Goal: Task Accomplishment & Management: Manage account settings

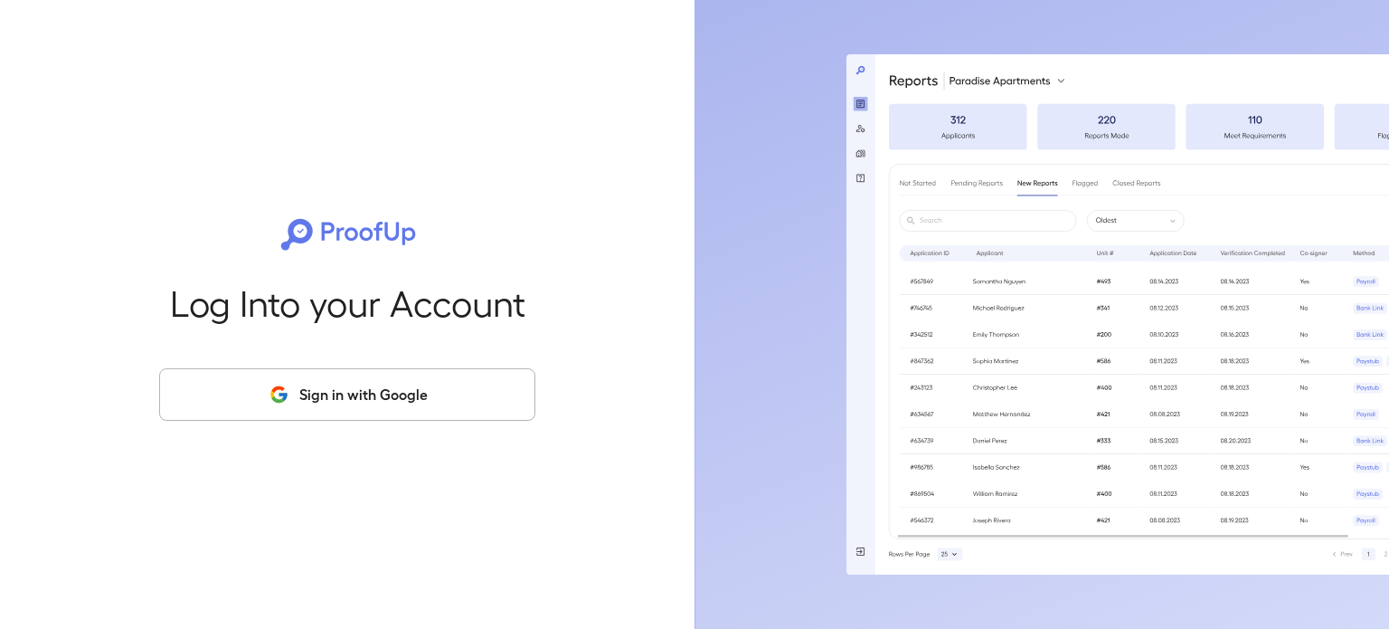
click at [319, 391] on button "Sign in with Google" at bounding box center [347, 394] width 376 height 52
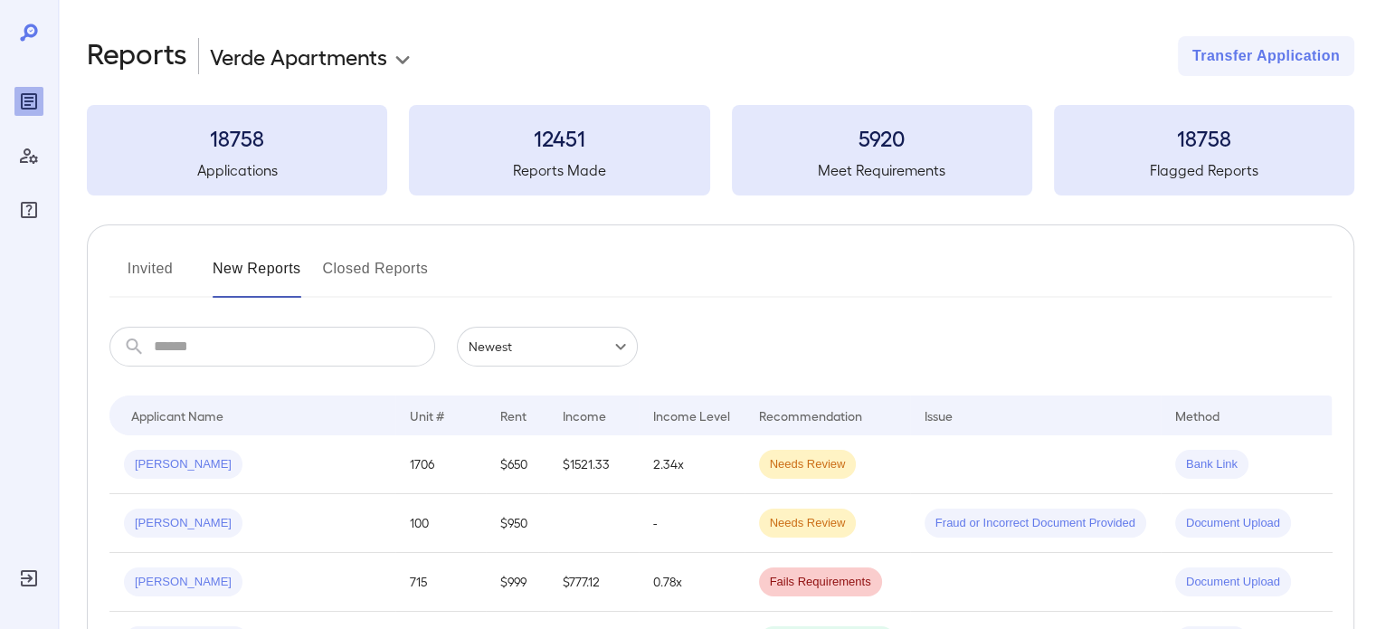
click at [166, 274] on button "Invited" at bounding box center [149, 275] width 81 height 43
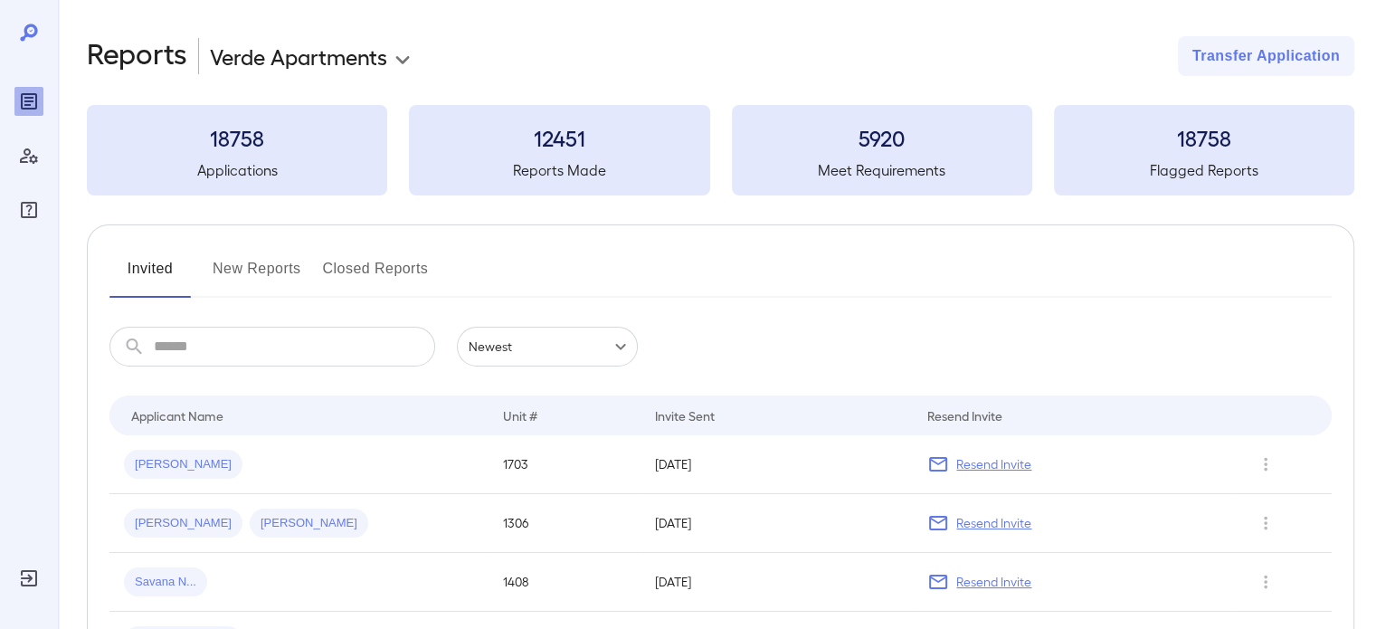
click at [289, 67] on body "**********" at bounding box center [688, 314] width 1376 height 629
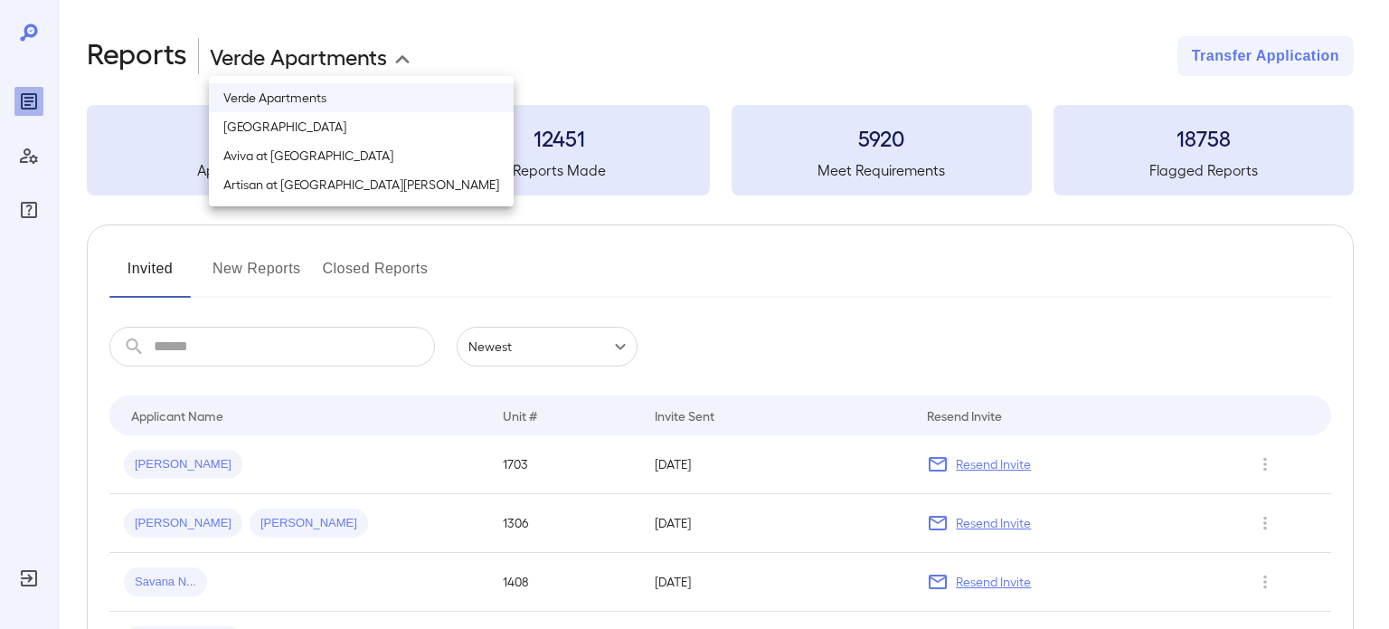
click at [298, 132] on li "[GEOGRAPHIC_DATA]" at bounding box center [361, 126] width 305 height 29
type input "**********"
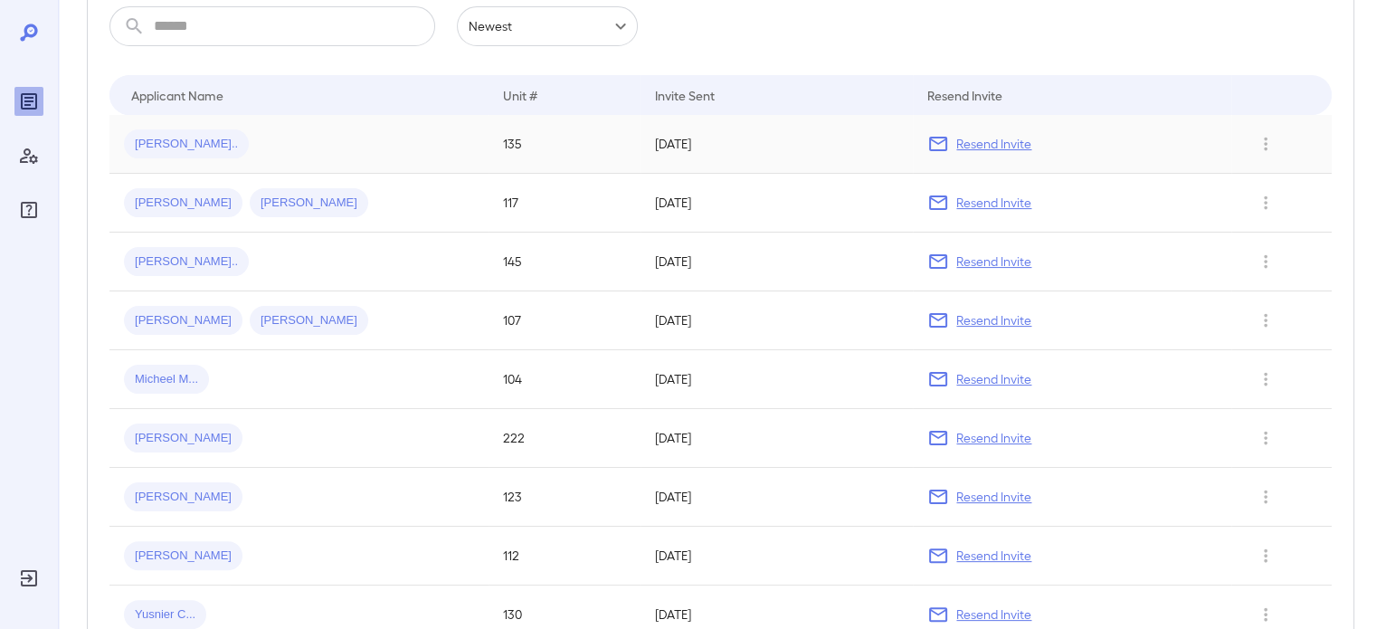
scroll to position [139, 0]
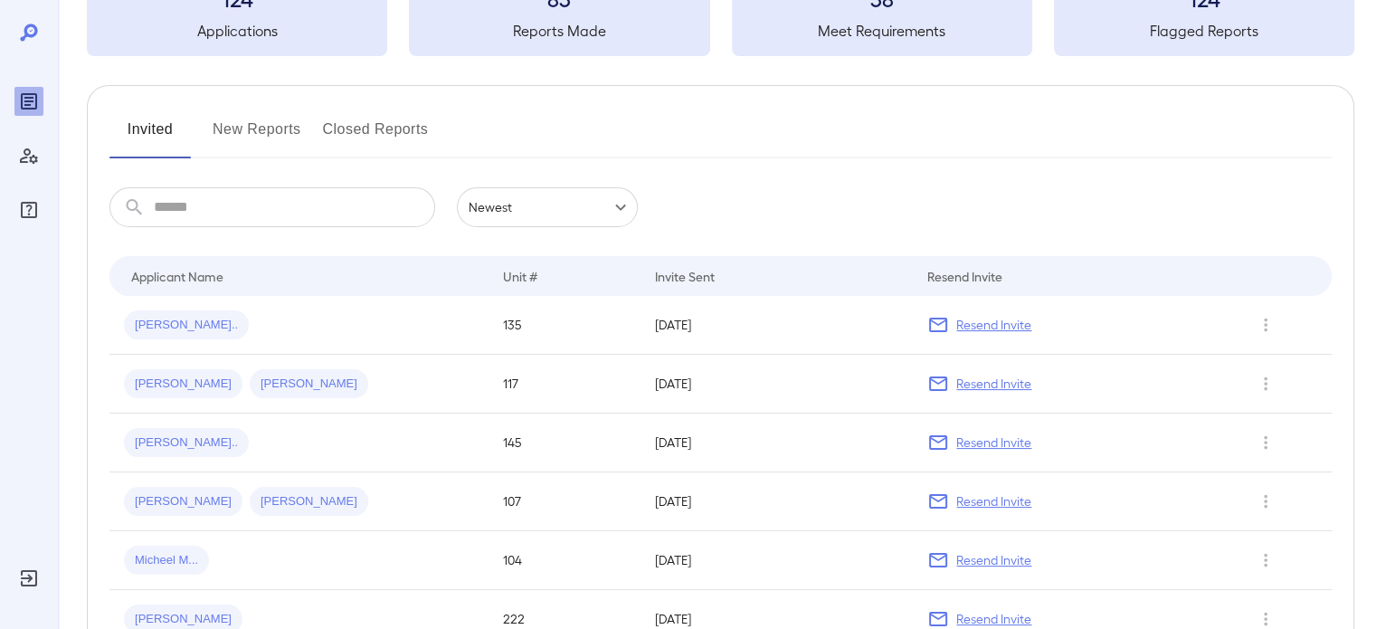
click at [247, 138] on button "New Reports" at bounding box center [257, 136] width 89 height 43
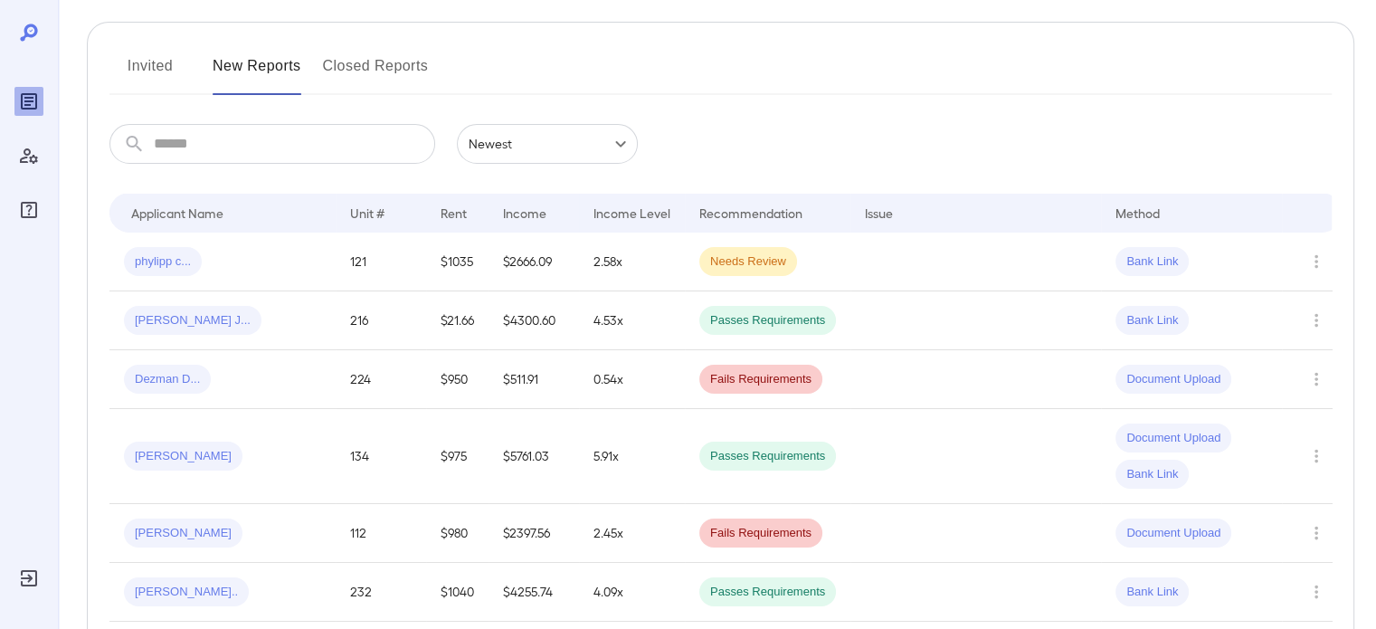
scroll to position [185, 0]
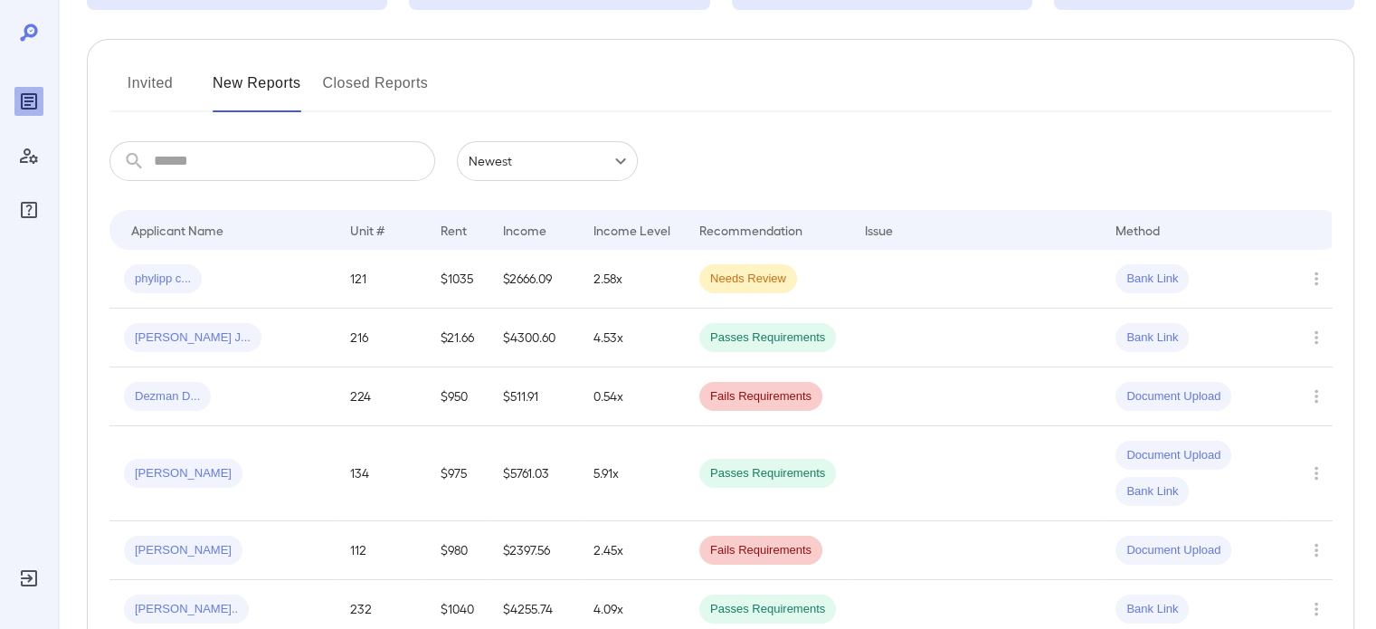
click at [149, 91] on button "Invited" at bounding box center [149, 90] width 81 height 43
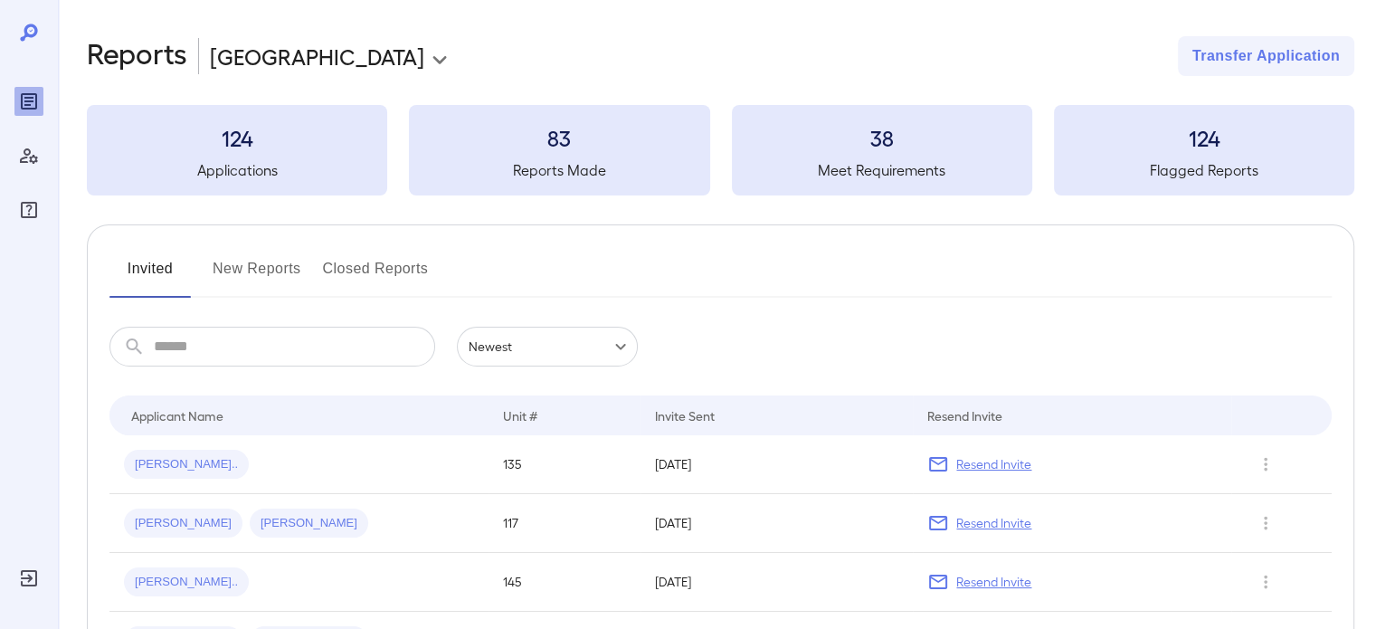
click at [271, 279] on button "New Reports" at bounding box center [257, 275] width 89 height 43
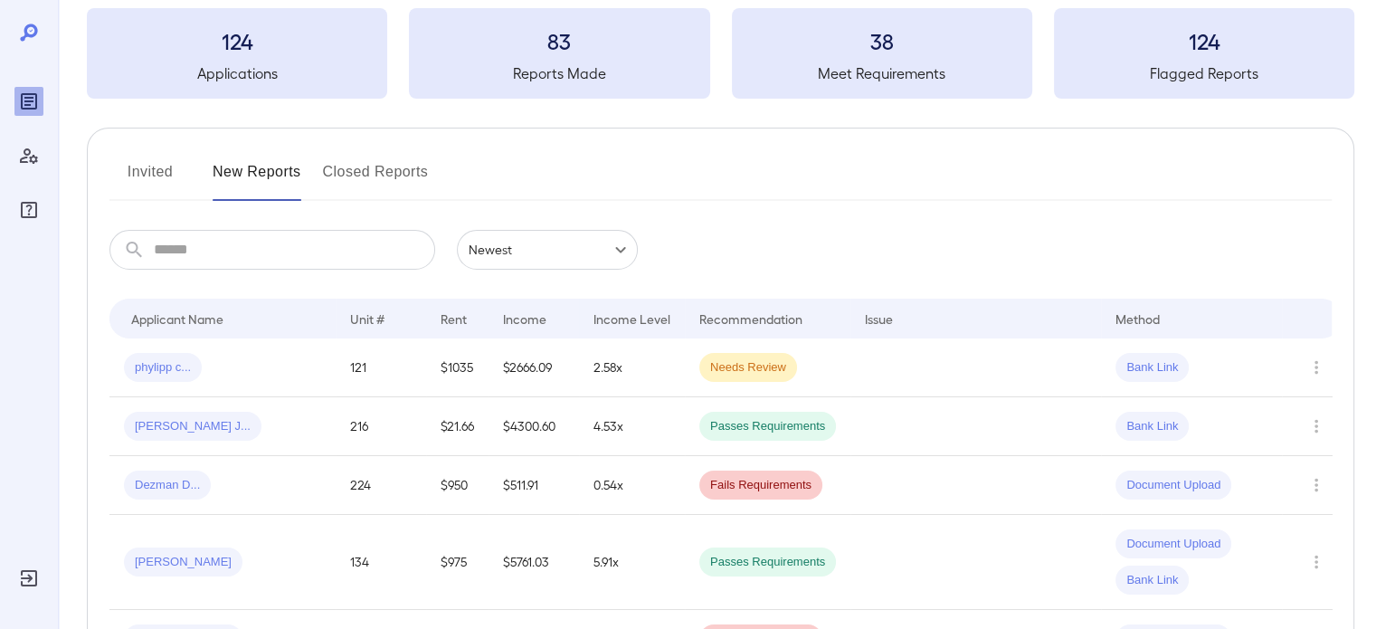
scroll to position [90, 0]
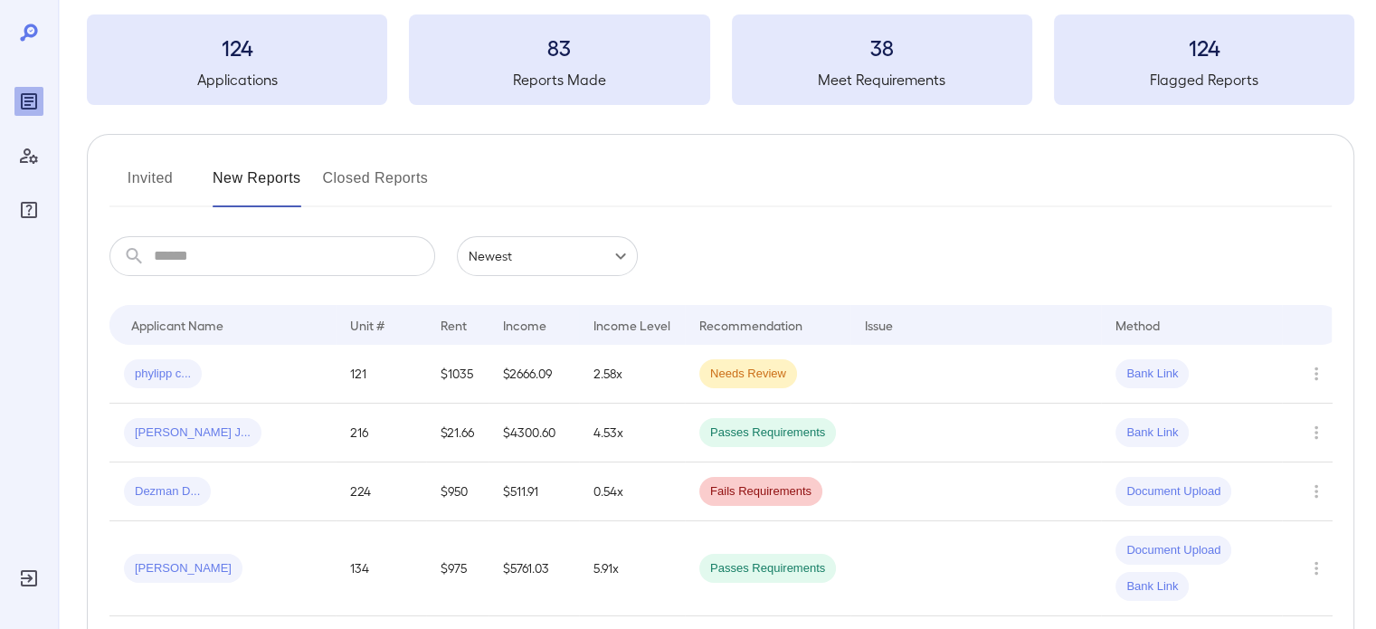
click at [140, 169] on button "Invited" at bounding box center [149, 185] width 81 height 43
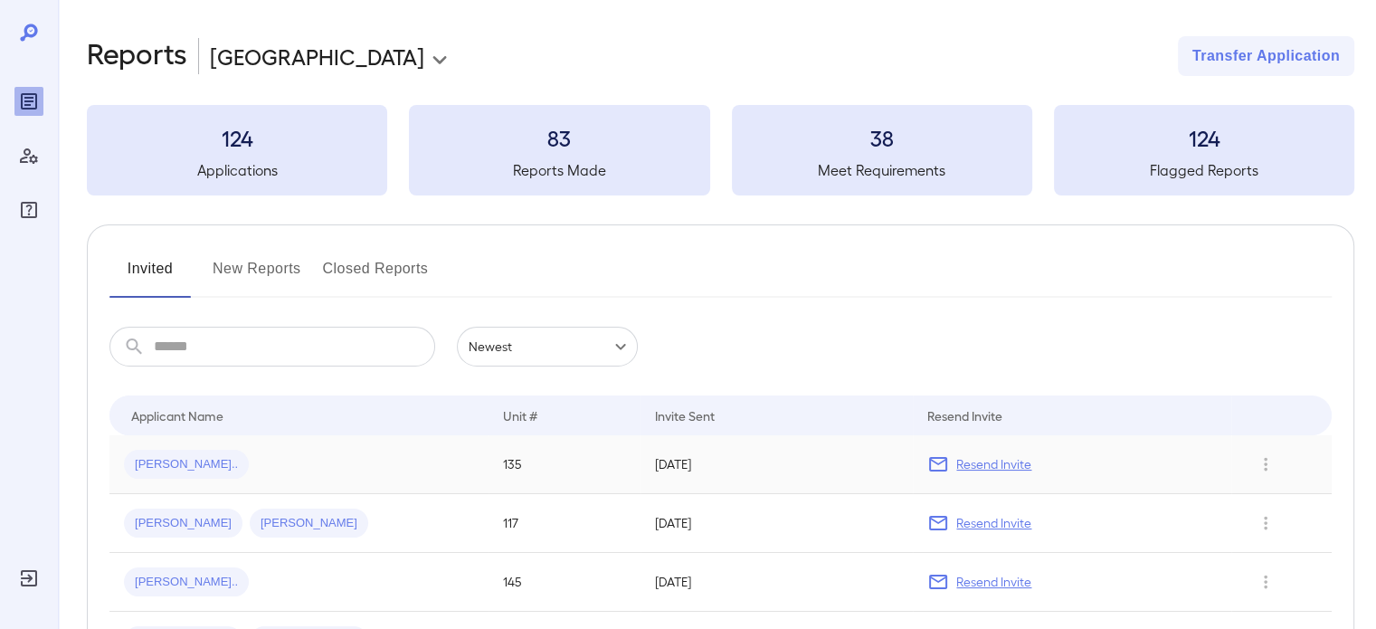
click at [557, 460] on td "135" at bounding box center [564, 464] width 152 height 59
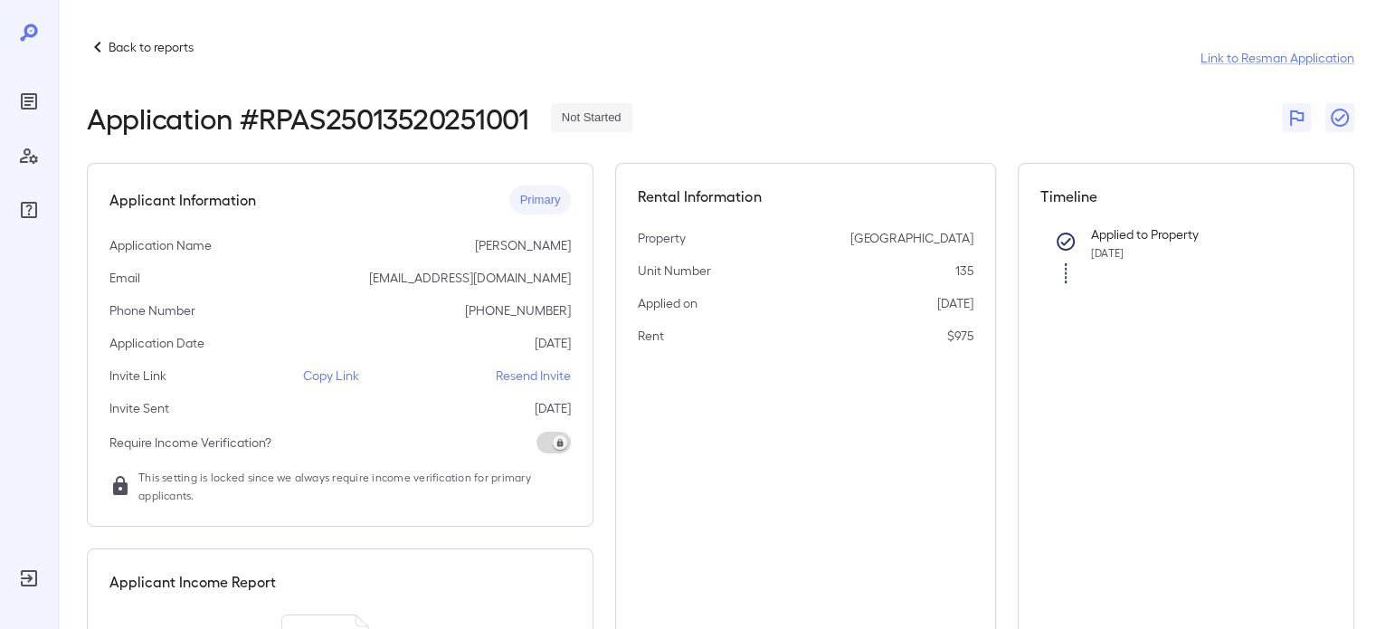
click at [326, 373] on p "Copy Link" at bounding box center [331, 375] width 56 height 18
click at [113, 46] on p "Back to reports" at bounding box center [151, 47] width 85 height 18
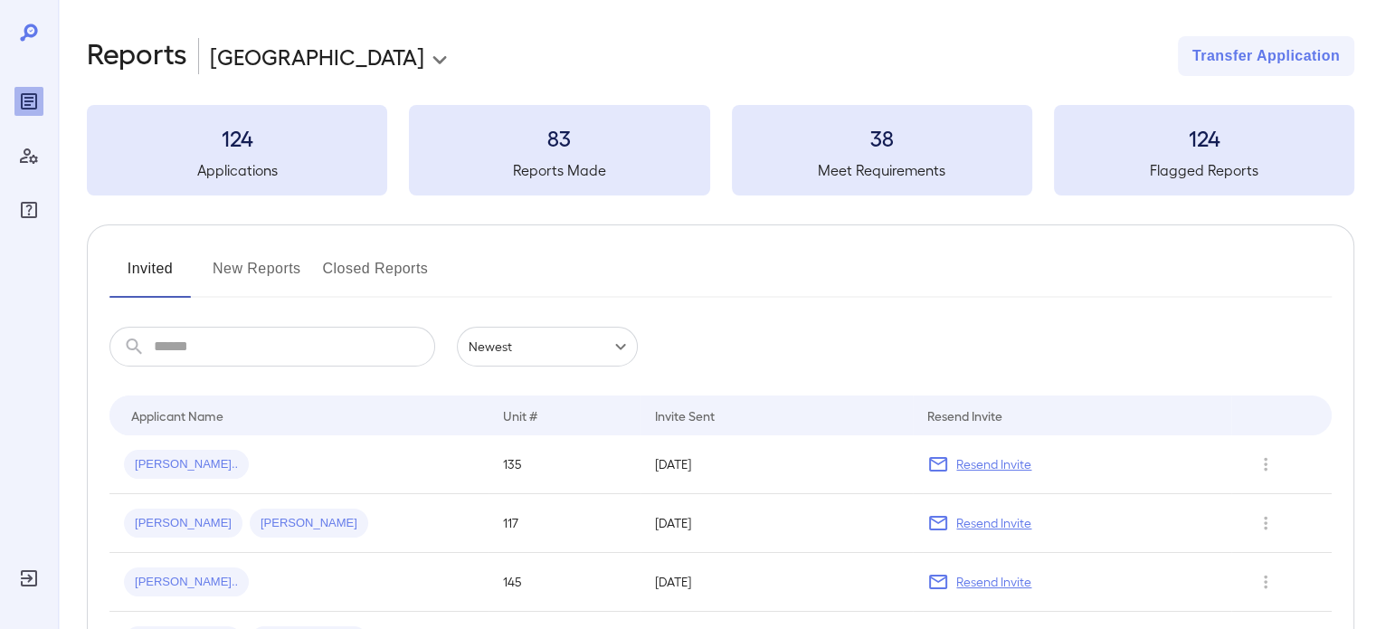
click at [144, 342] on icon at bounding box center [134, 347] width 24 height 22
click at [183, 336] on input "text" at bounding box center [294, 346] width 281 height 40
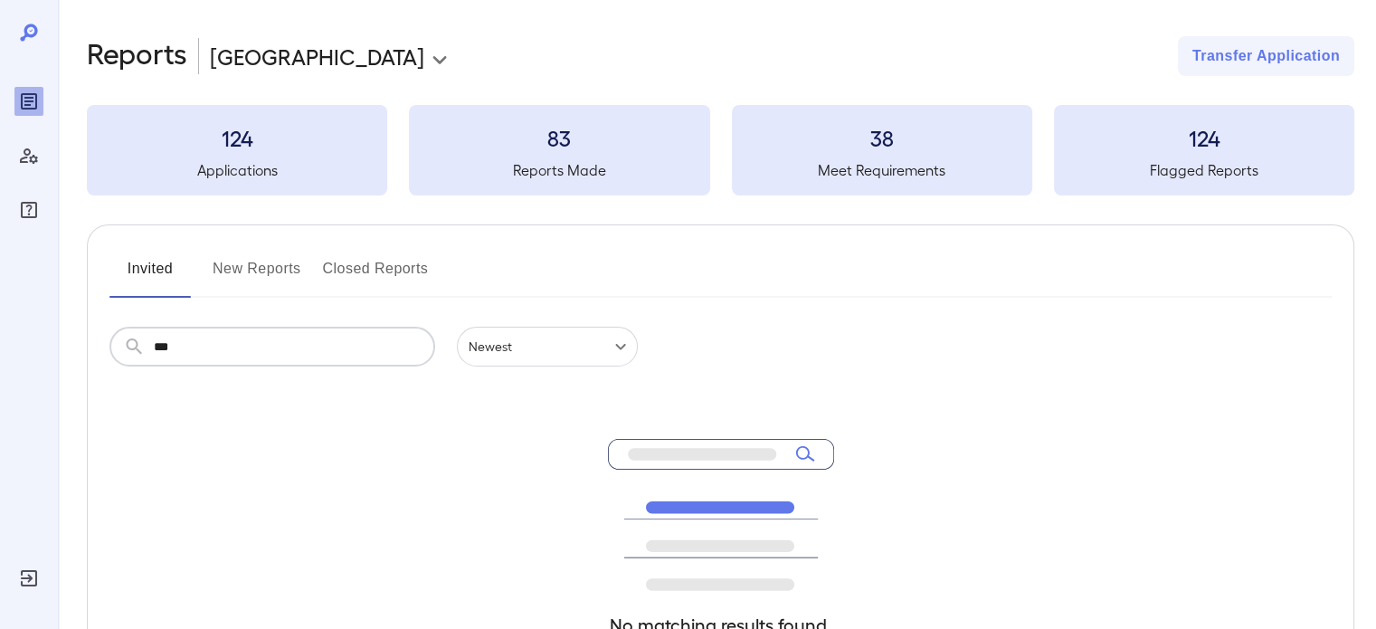
type input "***"
click at [232, 274] on button "New Reports" at bounding box center [257, 275] width 89 height 43
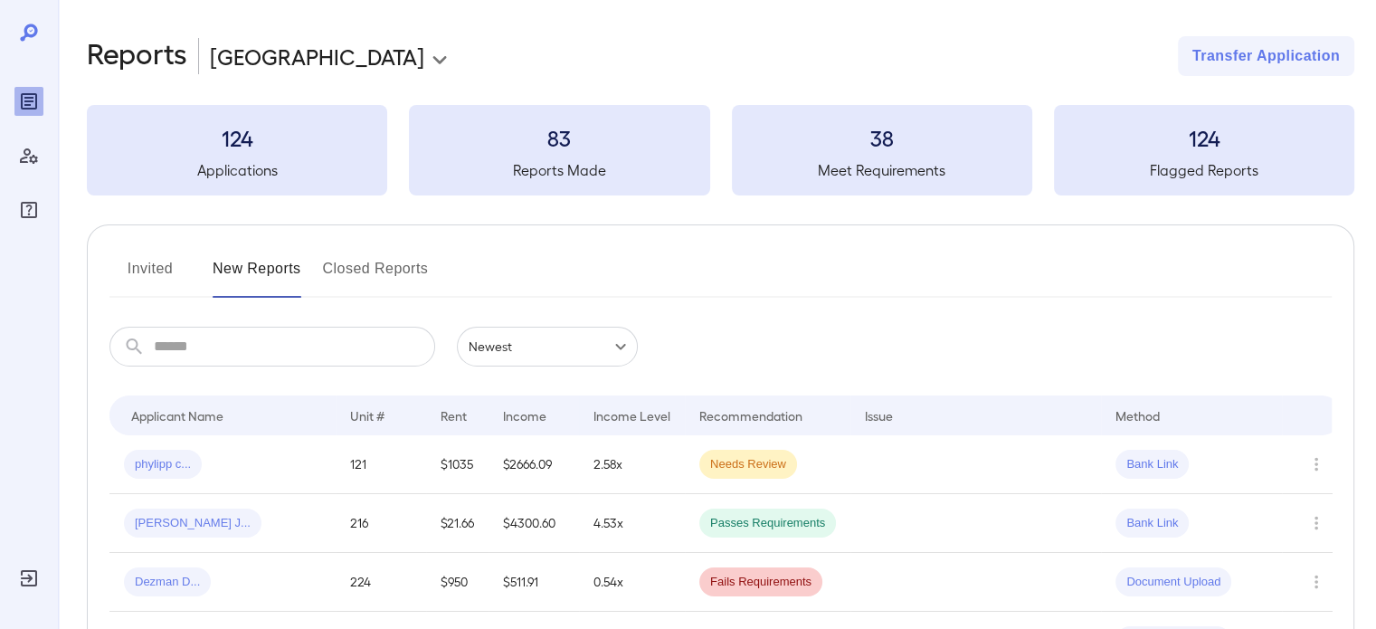
click at [223, 364] on input "text" at bounding box center [294, 346] width 281 height 40
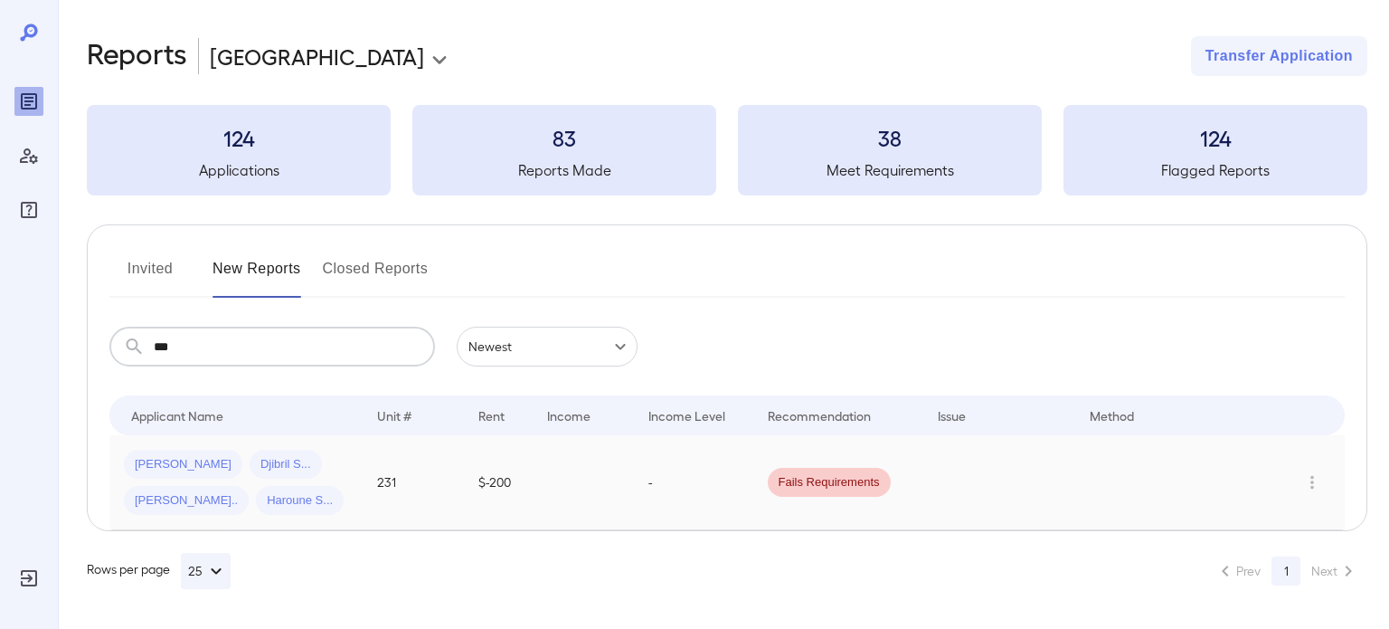
type input "***"
click at [310, 480] on div "[PERSON_NAME] Djibril S... [PERSON_NAME] [PERSON_NAME].." at bounding box center [236, 481] width 224 height 65
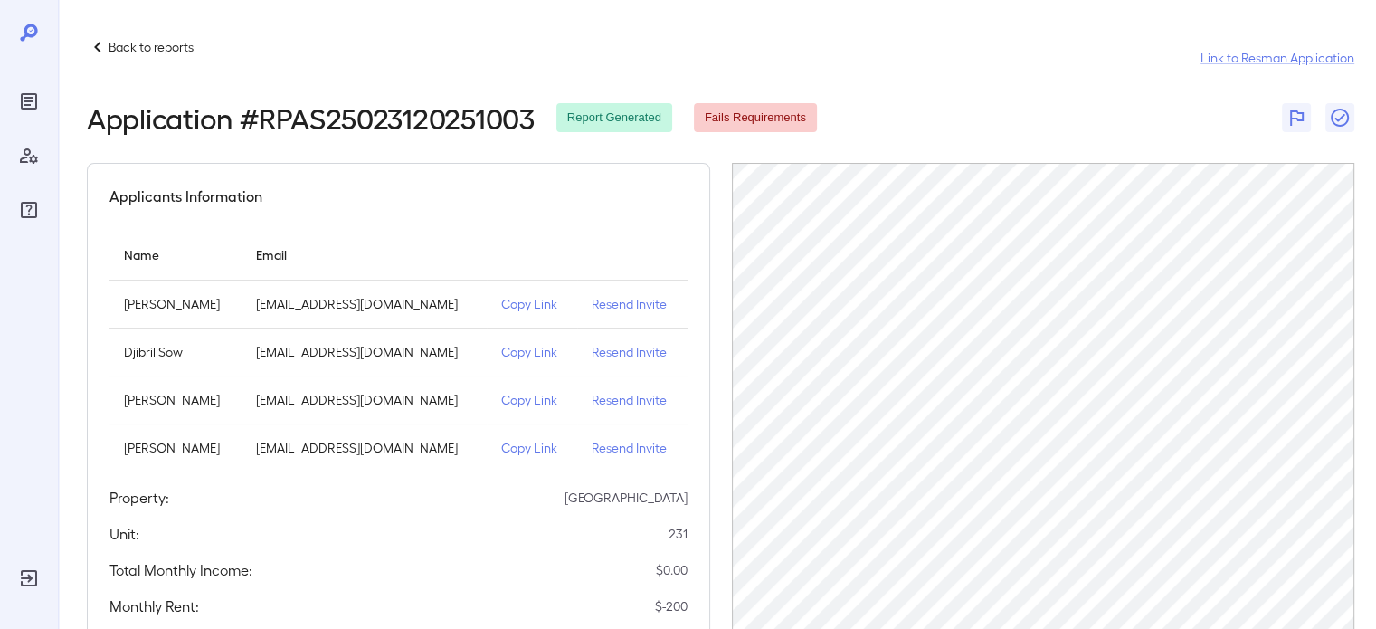
scroll to position [181, 0]
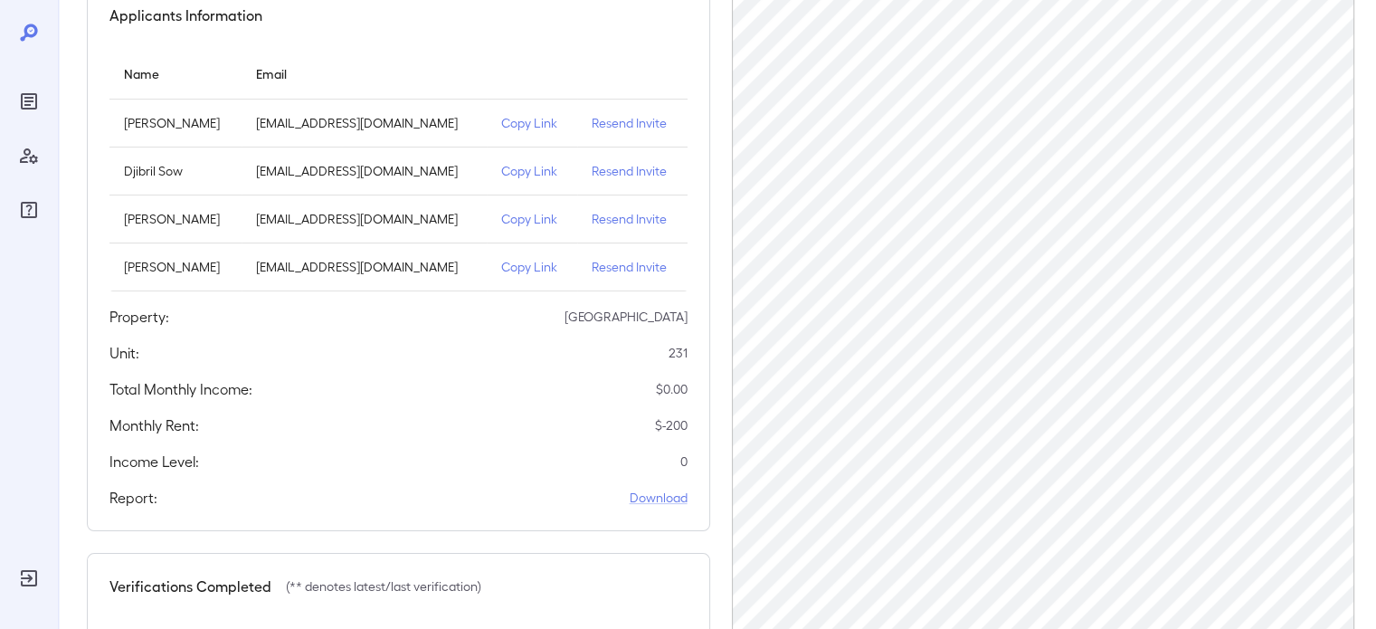
click at [592, 172] on p "Resend Invite" at bounding box center [631, 171] width 81 height 18
click at [348, 128] on p "[EMAIL_ADDRESS][DOMAIN_NAME]" at bounding box center [363, 123] width 215 height 18
drag, startPoint x: 410, startPoint y: 118, endPoint x: 285, endPoint y: 122, distance: 124.9
click at [306, 122] on p "[EMAIL_ADDRESS][DOMAIN_NAME]" at bounding box center [363, 123] width 215 height 18
click at [241, 118] on td "[EMAIL_ADDRESS][DOMAIN_NAME]" at bounding box center [363, 123] width 244 height 48
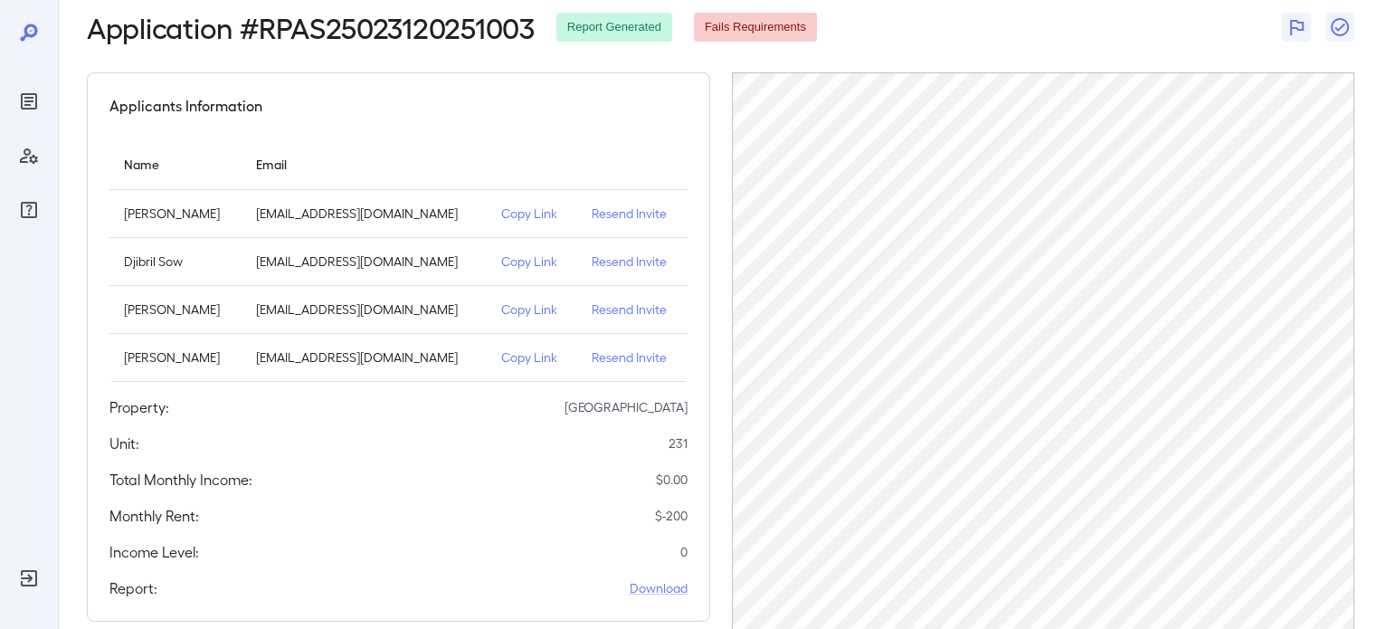
scroll to position [90, 0]
click at [504, 213] on p "Copy Link" at bounding box center [531, 213] width 61 height 18
click at [528, 314] on p "Copy Link" at bounding box center [531, 309] width 61 height 18
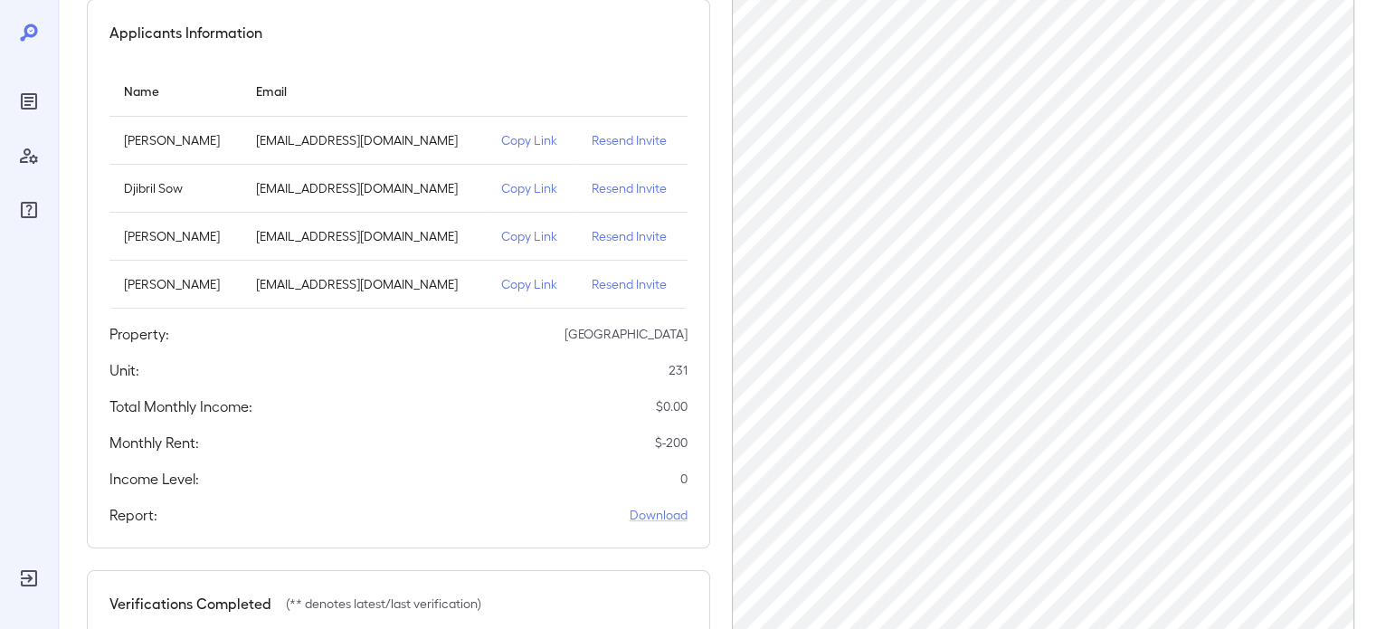
scroll to position [0, 0]
